Goal: Find specific page/section: Find specific page/section

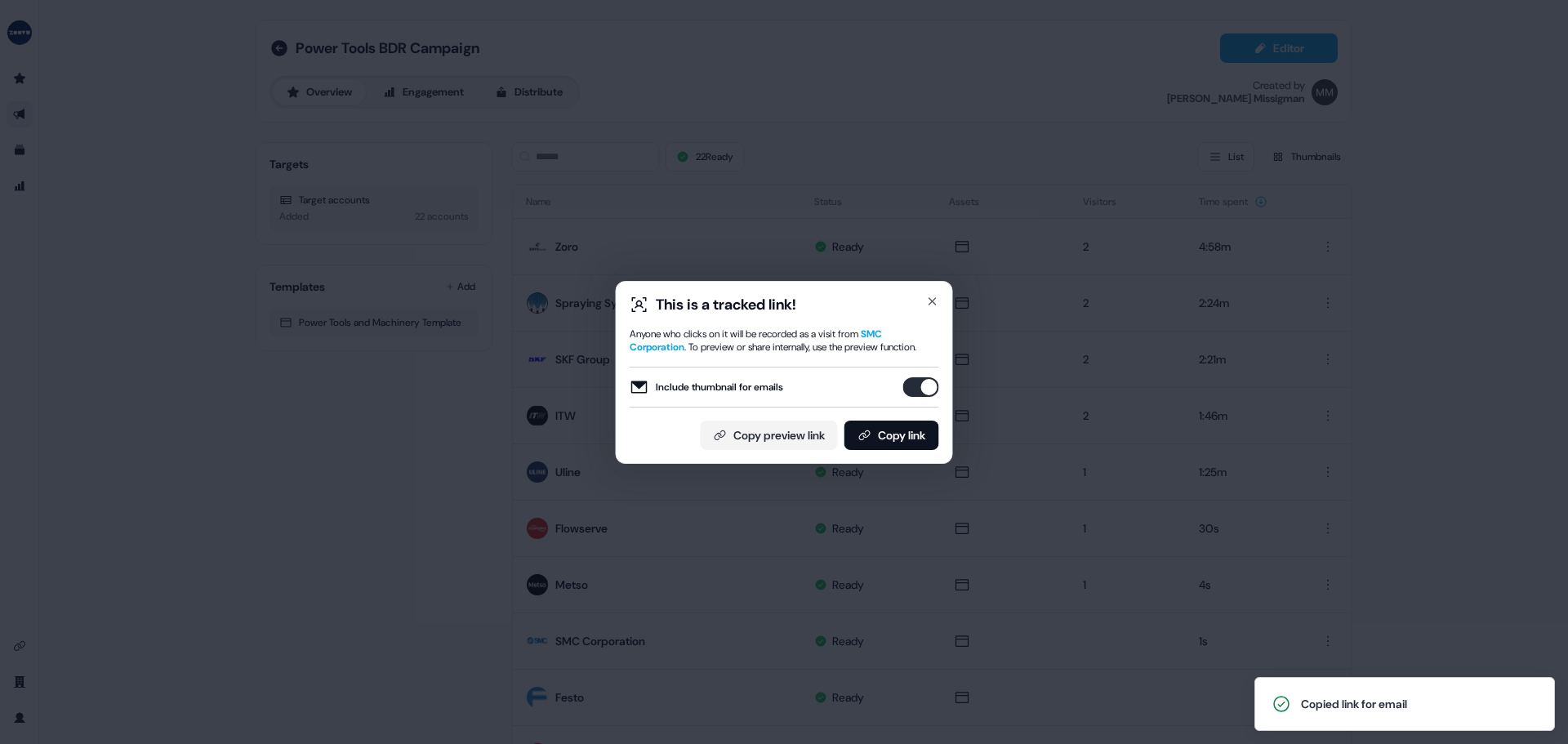
click at [1306, 333] on div "This is a tracked link! Anyone who clicks on it will be recorded as a visit fro…" at bounding box center [784, 372] width 1568 height 744
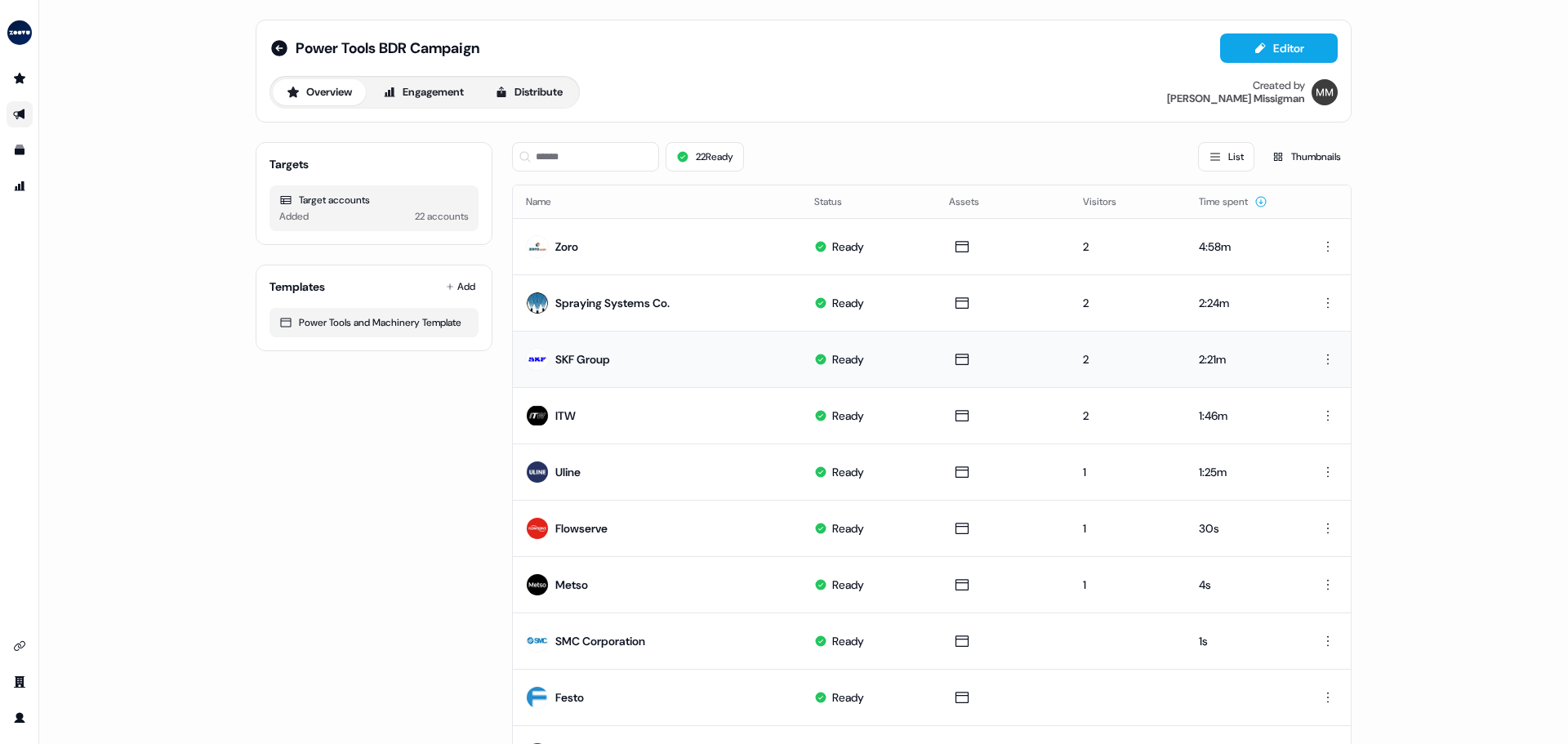
drag, startPoint x: 1245, startPoint y: 361, endPoint x: 1202, endPoint y: 363, distance: 43.0
click at [1245, 361] on div "2:21m" at bounding box center [1241, 359] width 85 height 17
click at [583, 362] on div "SKF Group" at bounding box center [583, 359] width 55 height 17
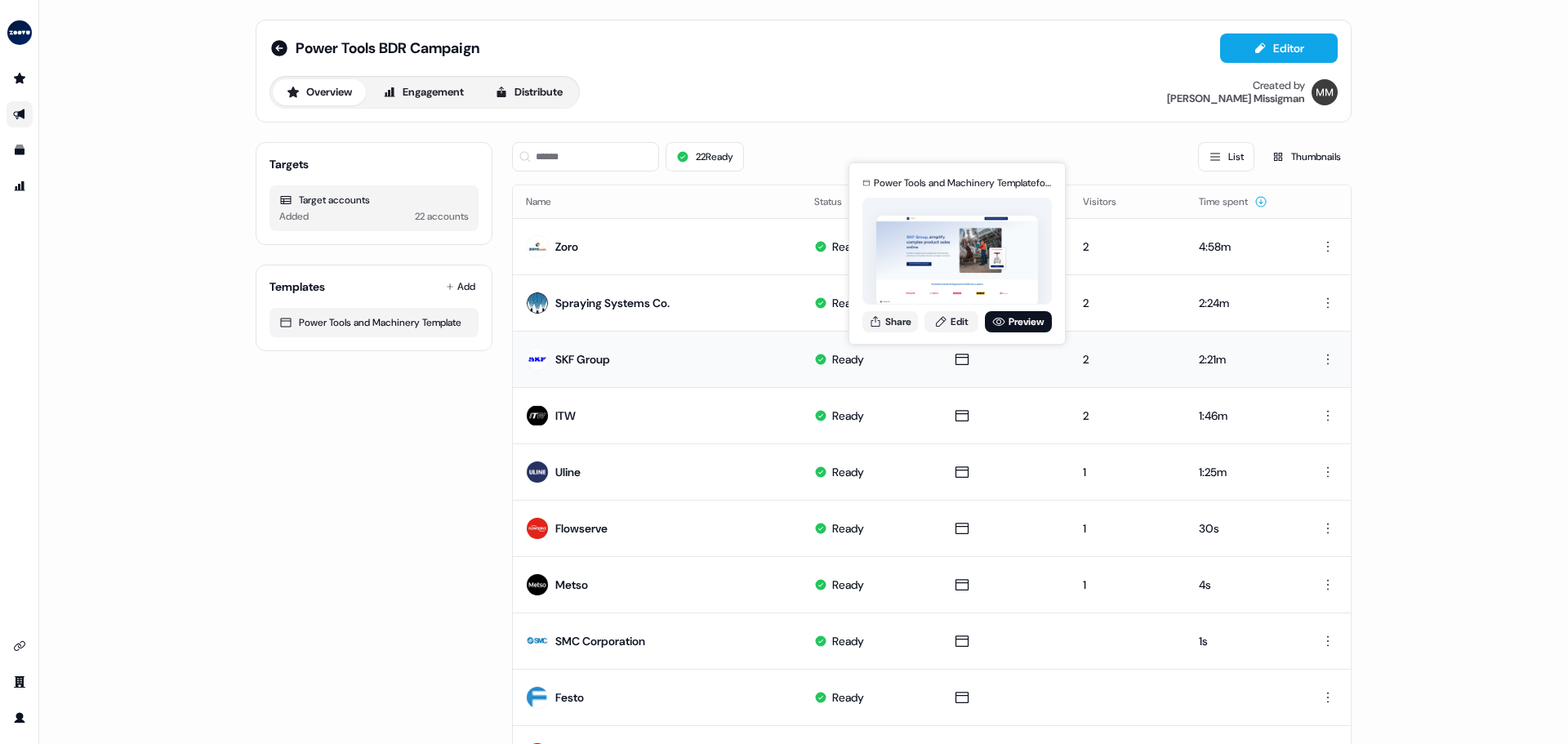
click at [1070, 359] on td "2" at bounding box center [1128, 359] width 115 height 57
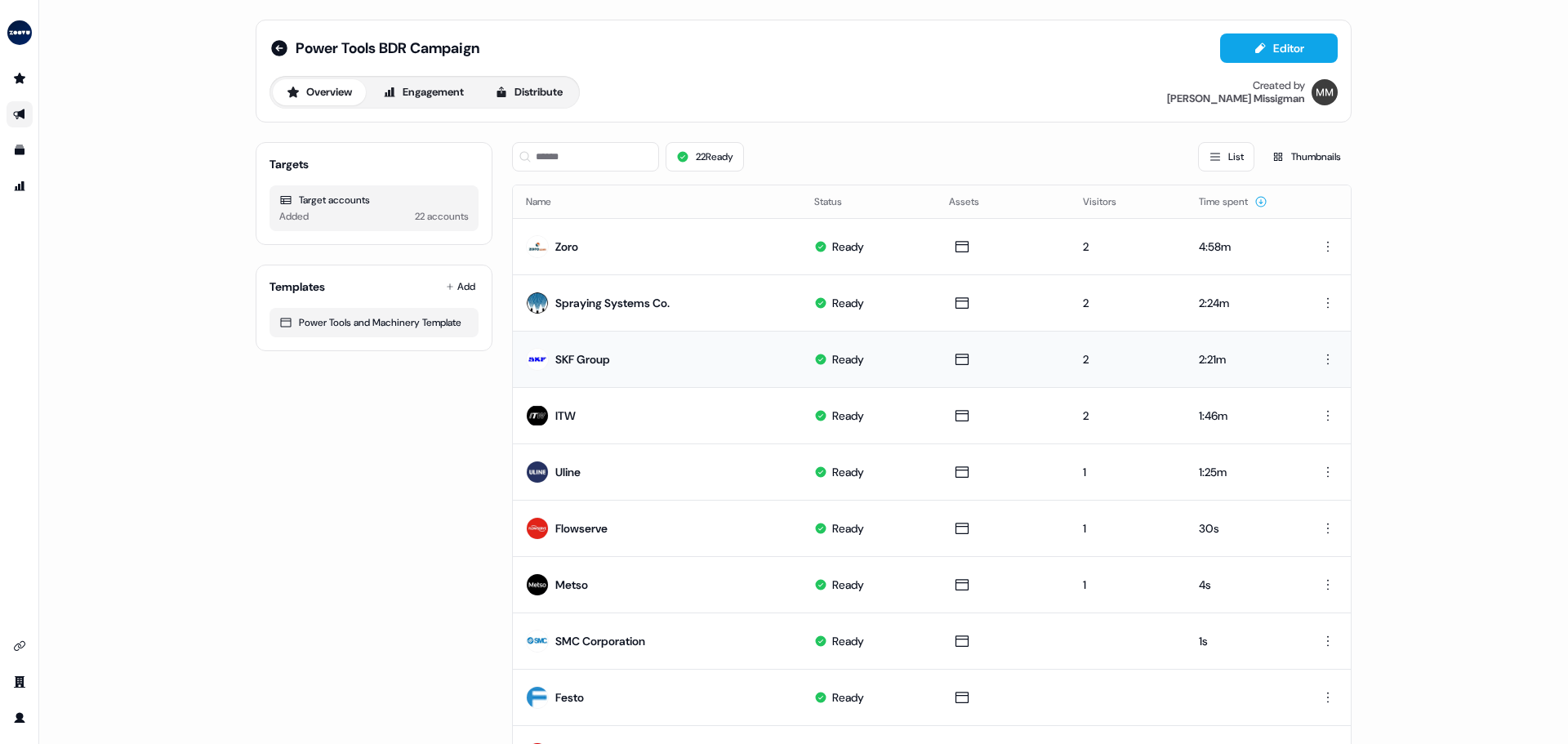
click at [1084, 358] on div "2" at bounding box center [1128, 359] width 89 height 17
click at [399, 86] on button "Engagement" at bounding box center [424, 93] width 108 height 26
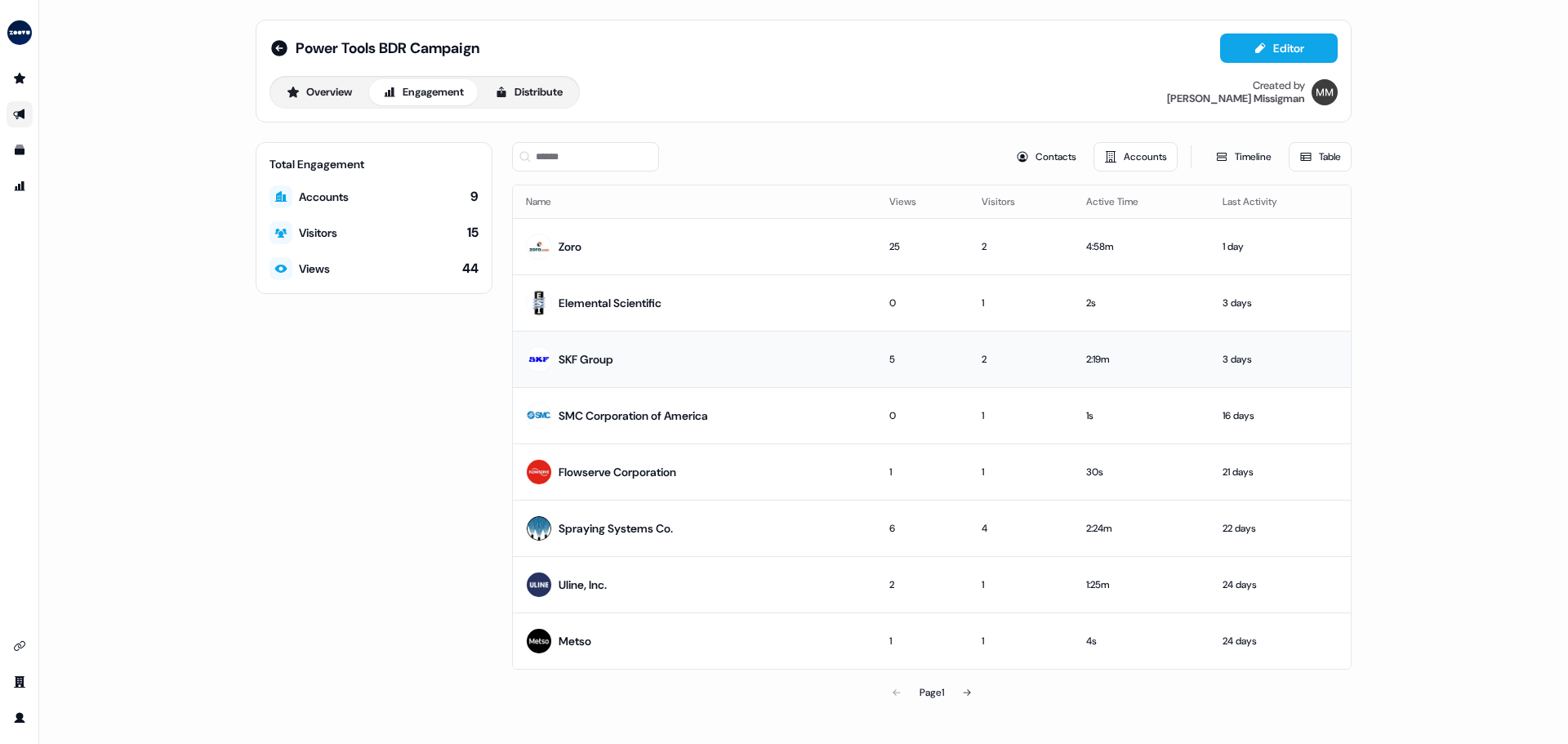
click at [662, 353] on td "SKF Group" at bounding box center [694, 359] width 363 height 57
click at [280, 41] on icon at bounding box center [279, 48] width 17 height 17
